Goal: Information Seeking & Learning: Learn about a topic

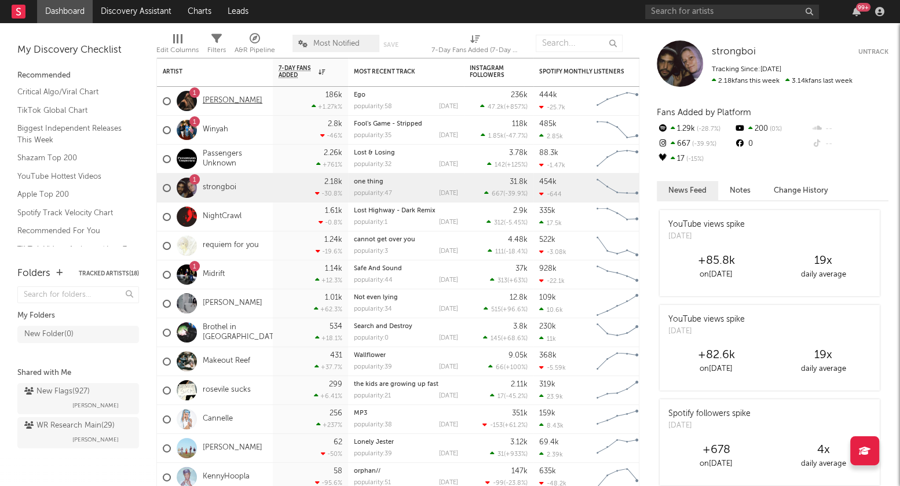
click at [234, 103] on link "[PERSON_NAME]" at bounding box center [233, 101] width 60 height 10
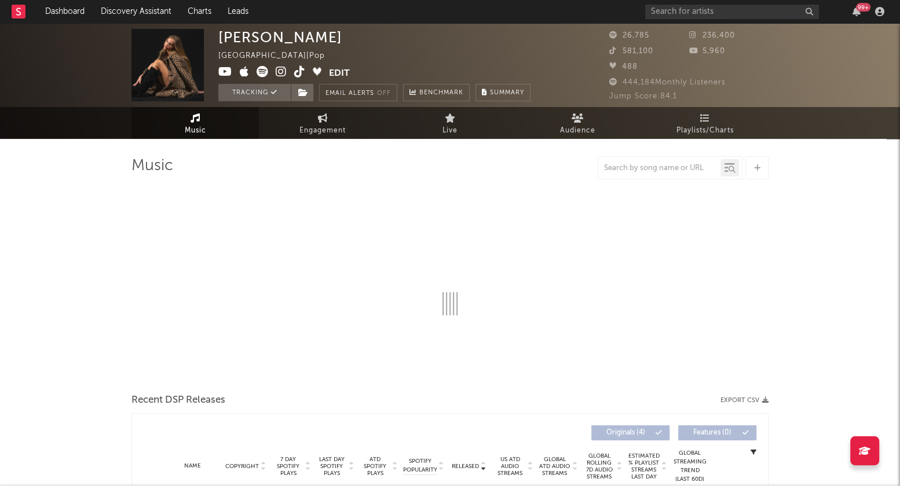
select select "6m"
